Goal: Task Accomplishment & Management: Complete application form

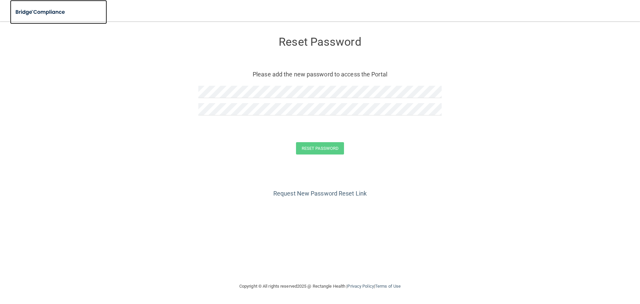
click at [55, 8] on img at bounding box center [40, 12] width 61 height 14
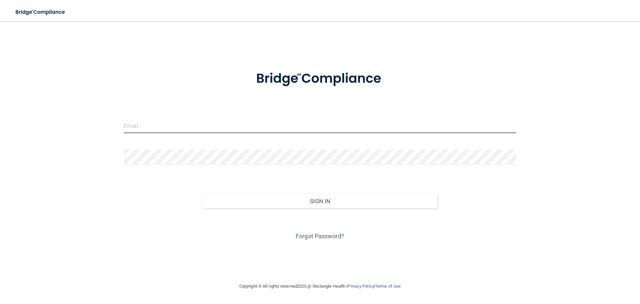
click at [148, 126] on input "email" at bounding box center [320, 125] width 393 height 15
type input "[EMAIL_ADDRESS][DOMAIN_NAME]"
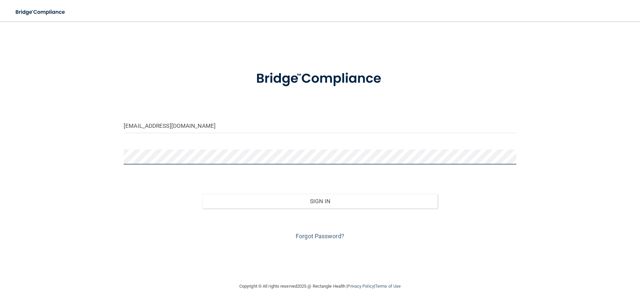
click at [202, 194] on button "Sign In" at bounding box center [320, 201] width 236 height 15
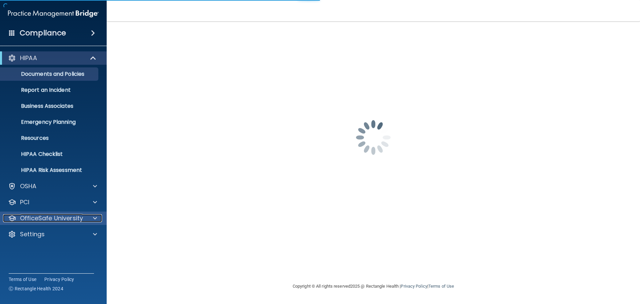
click at [46, 219] on p "OfficeSafe University" at bounding box center [51, 218] width 63 height 8
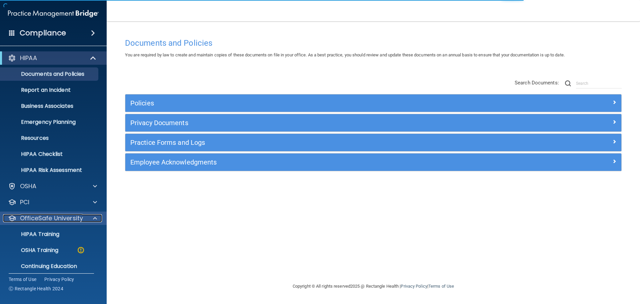
click at [52, 216] on p "OfficeSafe University" at bounding box center [51, 218] width 63 height 8
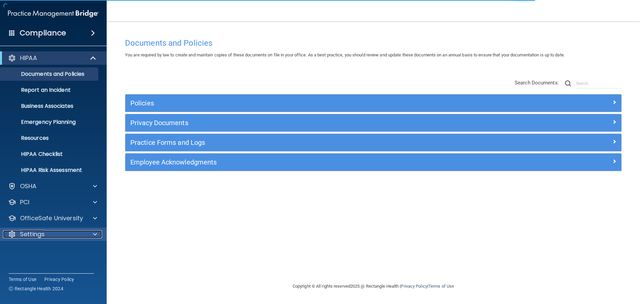
click at [64, 235] on div "Settings" at bounding box center [44, 234] width 83 height 8
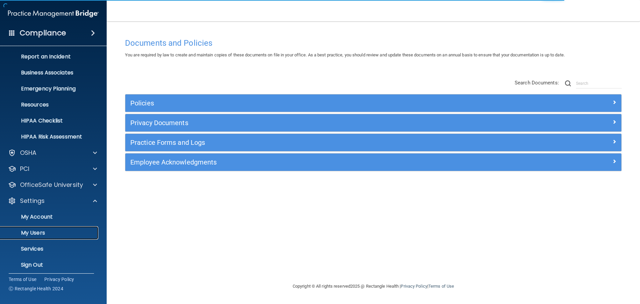
click at [58, 235] on p "My Users" at bounding box center [49, 232] width 91 height 7
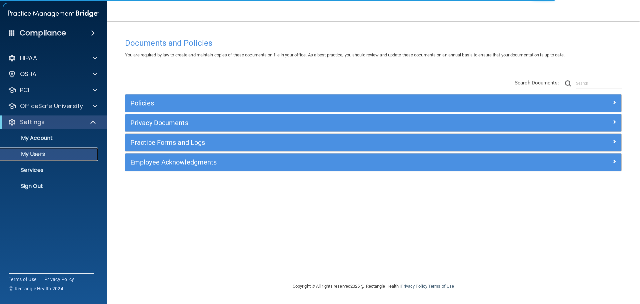
select select "20"
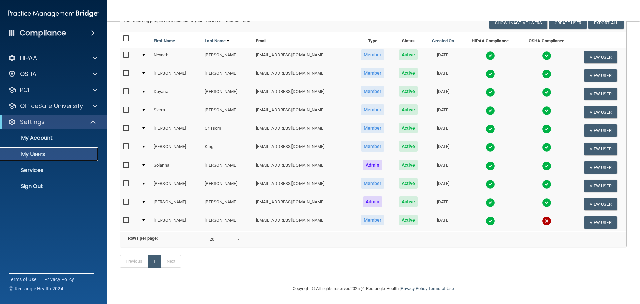
scroll to position [65, 0]
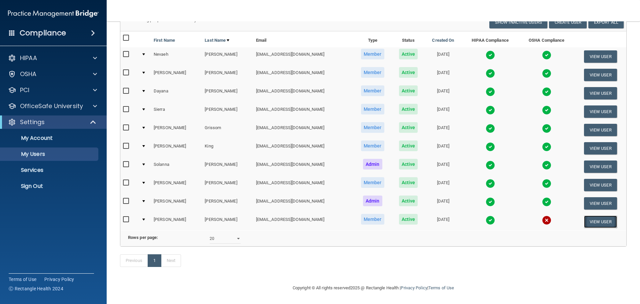
click at [591, 215] on button "View User" at bounding box center [600, 221] width 33 height 12
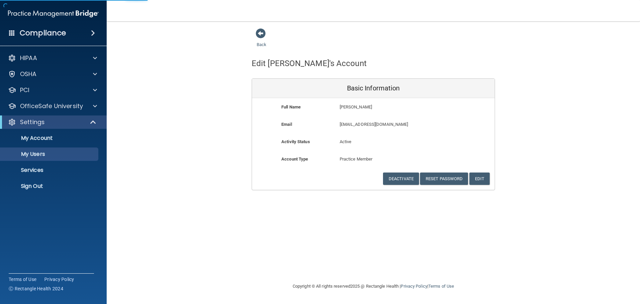
select select "20"
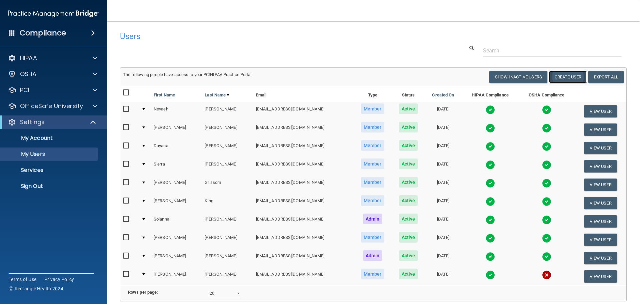
click at [569, 78] on button "Create User" at bounding box center [568, 77] width 38 height 12
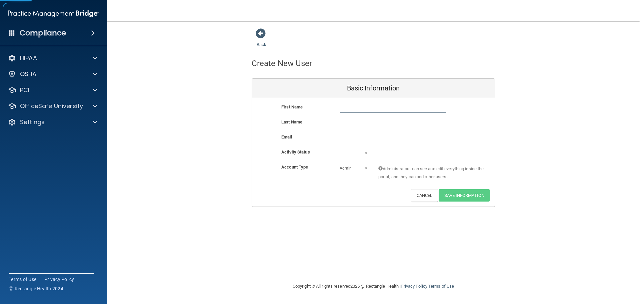
click at [375, 109] on input "text" at bounding box center [393, 108] width 106 height 10
type input "E'[PERSON_NAME]"
click at [358, 125] on input "text" at bounding box center [393, 123] width 106 height 10
type input "[PERSON_NAME]"
click at [356, 135] on input "email" at bounding box center [393, 138] width 106 height 10
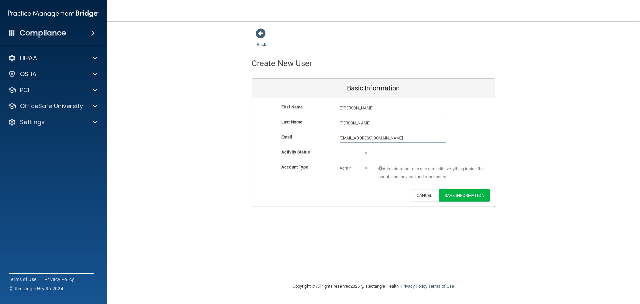
type input "[EMAIL_ADDRESS][DOMAIN_NAME]"
click at [340, 149] on select "Active Inactive" at bounding box center [354, 153] width 29 height 10
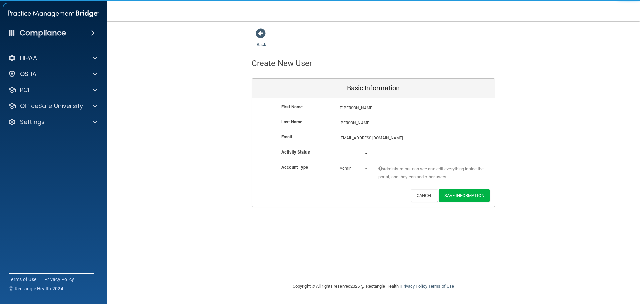
select select "active"
click at [340, 148] on select "Active Inactive" at bounding box center [354, 153] width 29 height 10
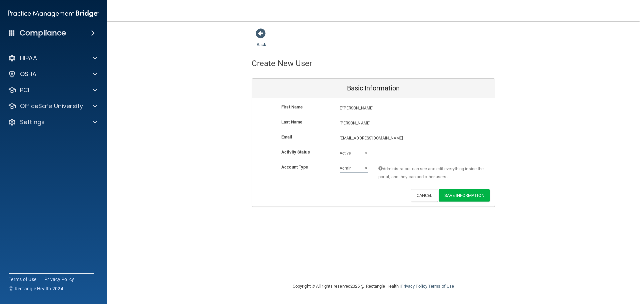
click at [353, 165] on select "Admin Member" at bounding box center [354, 168] width 29 height 10
select select "practice_member"
click at [340, 163] on select "Admin Member" at bounding box center [354, 168] width 29 height 10
click at [471, 195] on button "Save Information" at bounding box center [464, 195] width 51 height 12
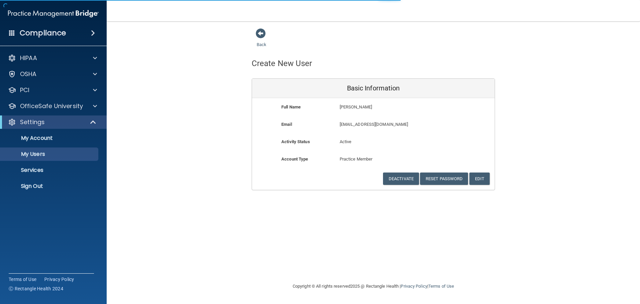
select select "20"
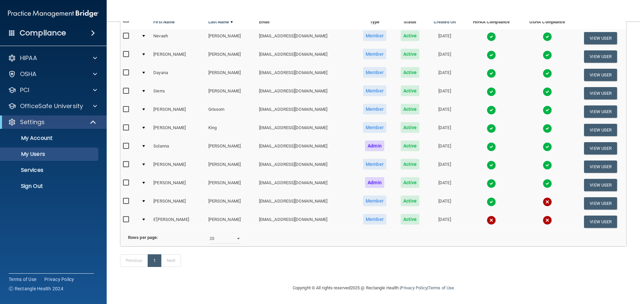
scroll to position [109, 0]
drag, startPoint x: 295, startPoint y: 211, endPoint x: 243, endPoint y: 210, distance: 52.4
click at [257, 212] on td "[EMAIL_ADDRESS][DOMAIN_NAME]" at bounding box center [306, 221] width 99 height 18
copy td "[EMAIL_ADDRESS][DOMAIN_NAME]"
